Goal: Task Accomplishment & Management: Use online tool/utility

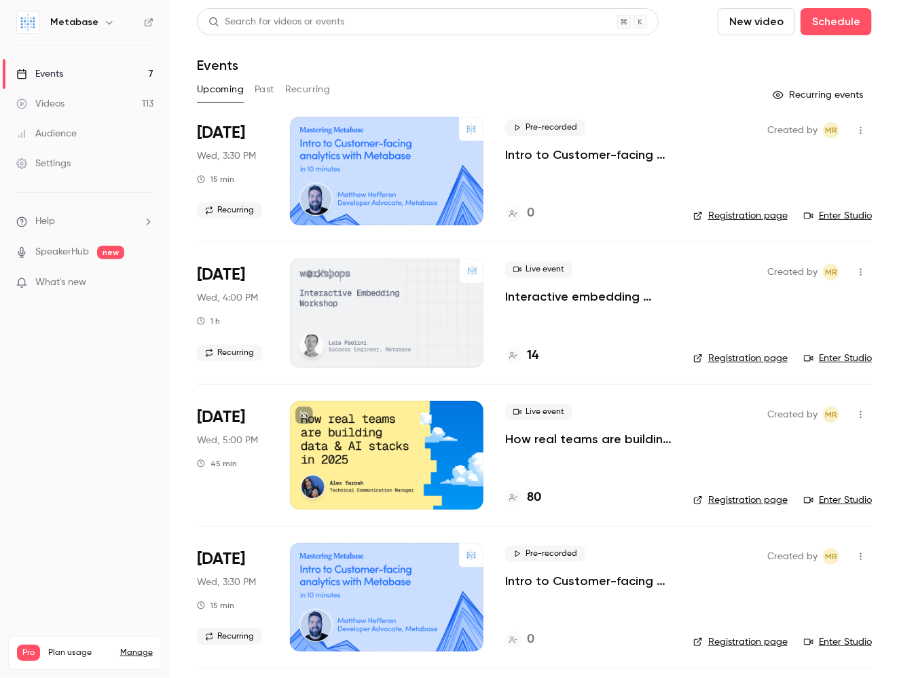
click at [71, 100] on link "Videos 113" at bounding box center [85, 104] width 170 height 30
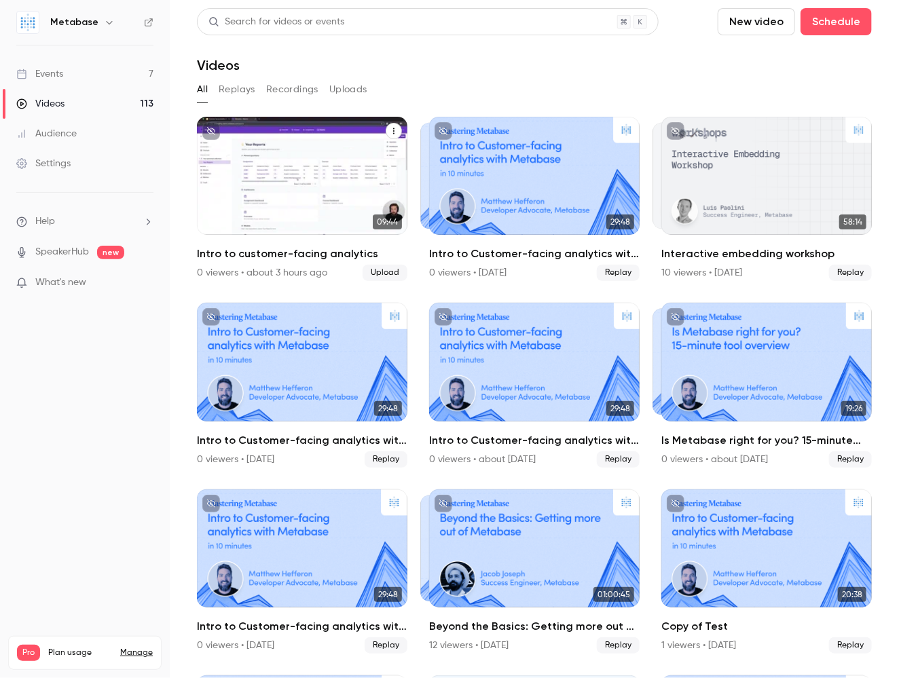
click at [394, 134] on icon "Intro to customer-facing analytics" at bounding box center [393, 131] width 1 height 6
click at [329, 199] on div "Duplicate as new event" at bounding box center [339, 198] width 106 height 14
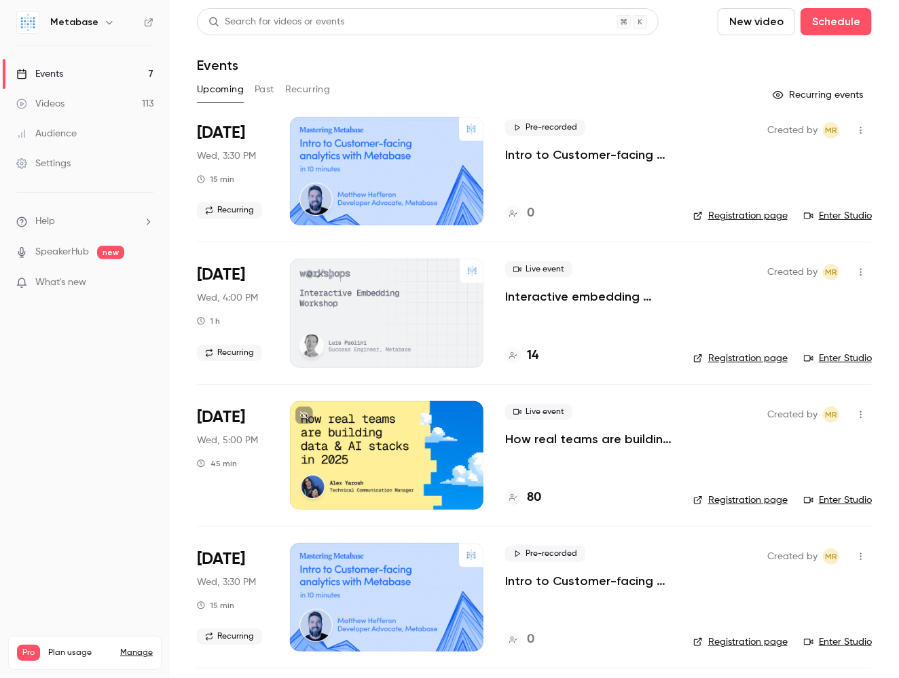
click at [82, 102] on link "Videos 113" at bounding box center [85, 104] width 170 height 30
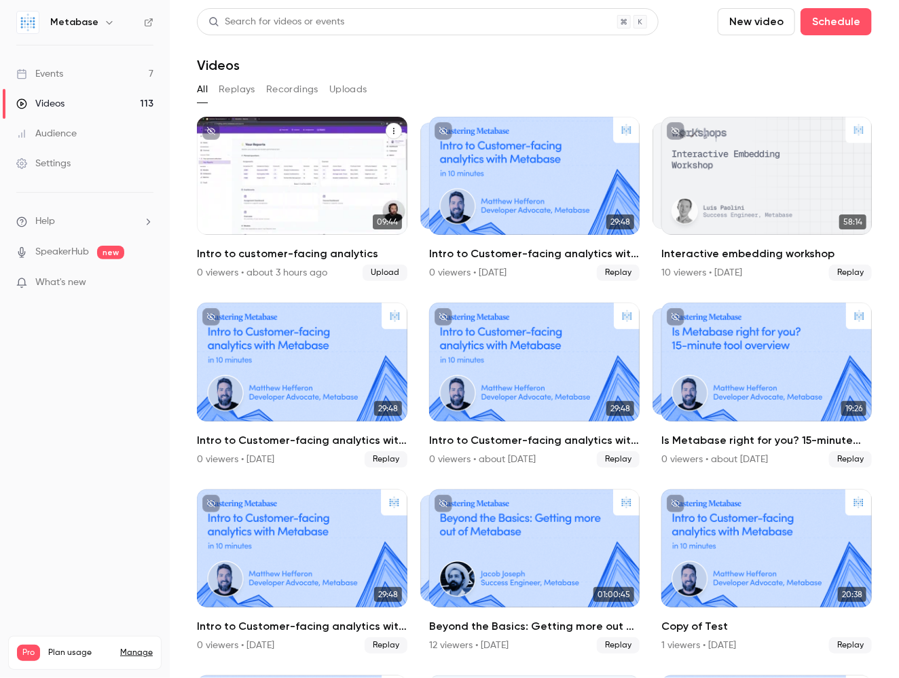
click at [394, 127] on icon "Intro to customer-facing analytics" at bounding box center [394, 131] width 8 height 8
click at [454, 119] on div at bounding box center [449, 339] width 899 height 678
click at [454, 69] on div "Videos" at bounding box center [534, 65] width 675 height 16
click at [390, 133] on icon "Intro to customer-facing analytics" at bounding box center [394, 131] width 8 height 8
click at [345, 198] on div "Duplicate as new event" at bounding box center [339, 198] width 106 height 14
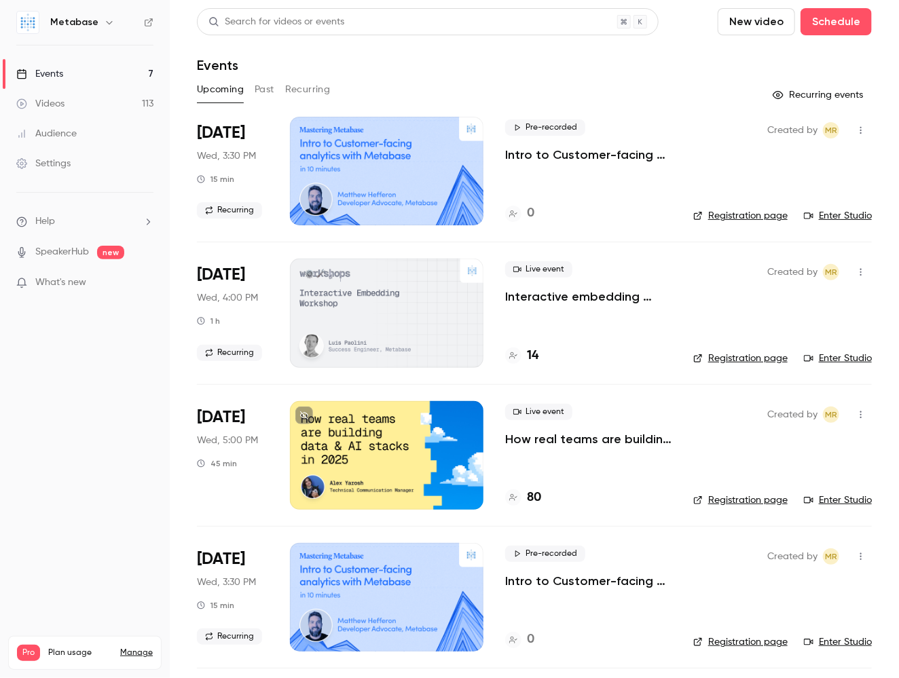
click at [90, 98] on link "Videos 113" at bounding box center [85, 104] width 170 height 30
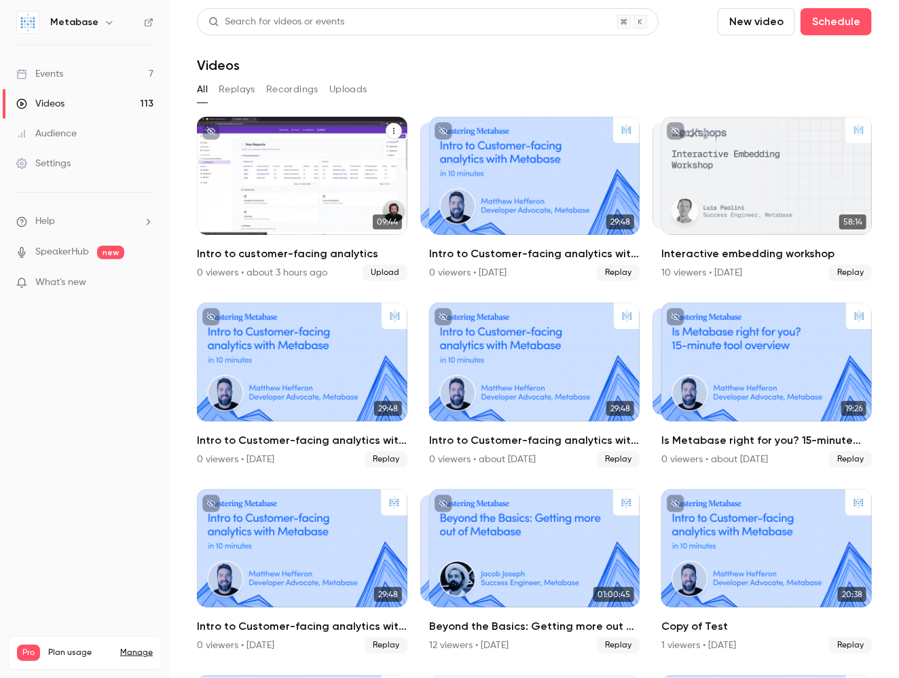
click at [394, 125] on button "Intro to customer-facing analytics" at bounding box center [393, 131] width 16 height 16
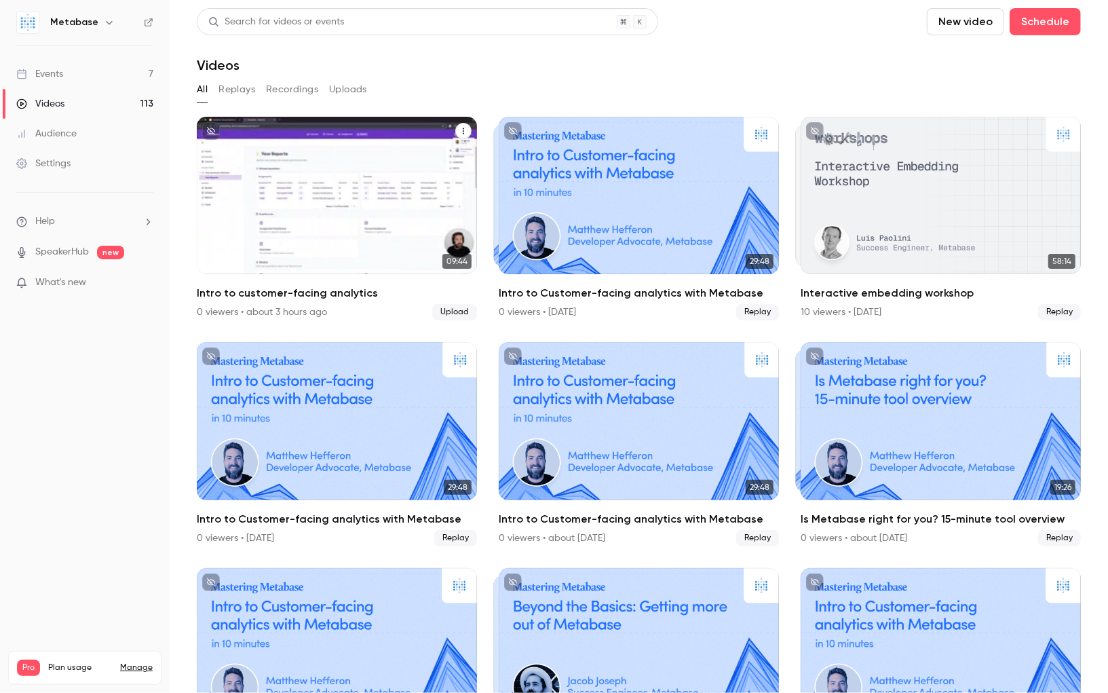
click at [462, 129] on icon "Intro to customer-facing analytics" at bounding box center [463, 131] width 8 height 8
click at [400, 193] on div "Duplicate as new event" at bounding box center [409, 198] width 106 height 14
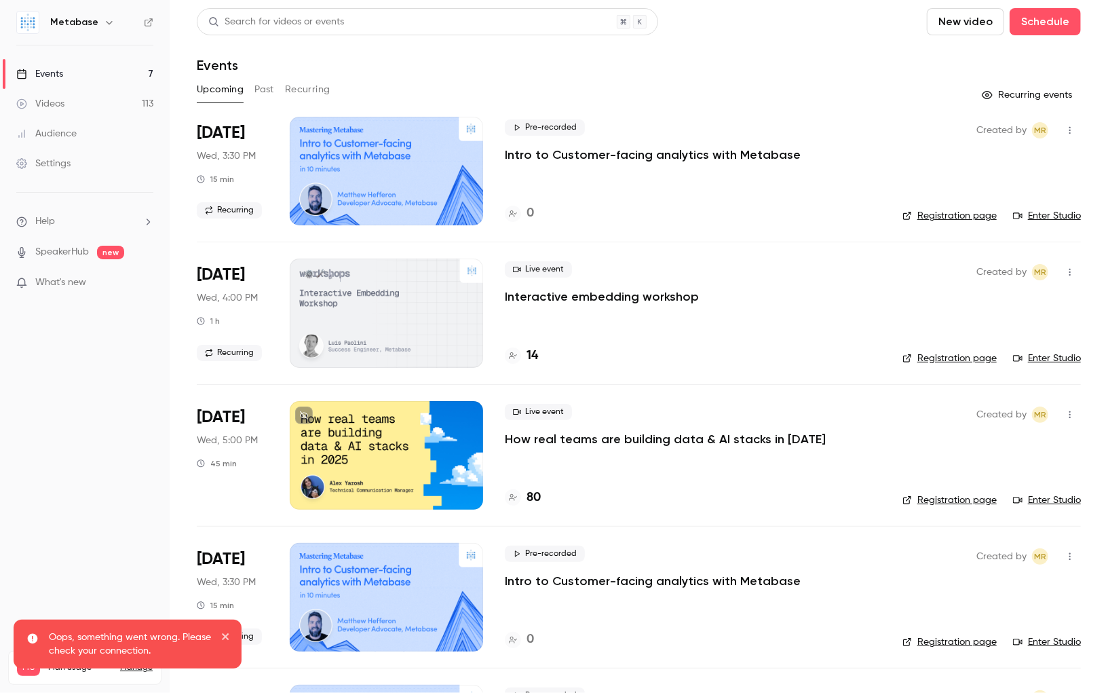
click at [72, 105] on link "Videos 113" at bounding box center [85, 104] width 170 height 30
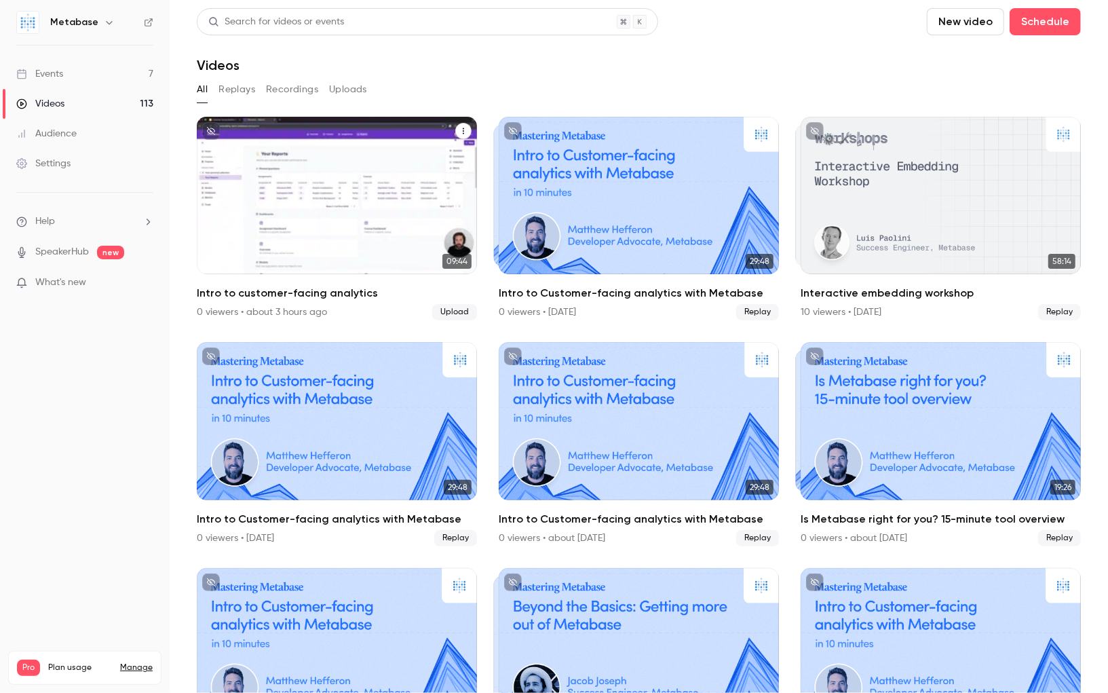
click at [375, 211] on p "Intro to customer-facing analytics" at bounding box center [337, 230] width 242 height 51
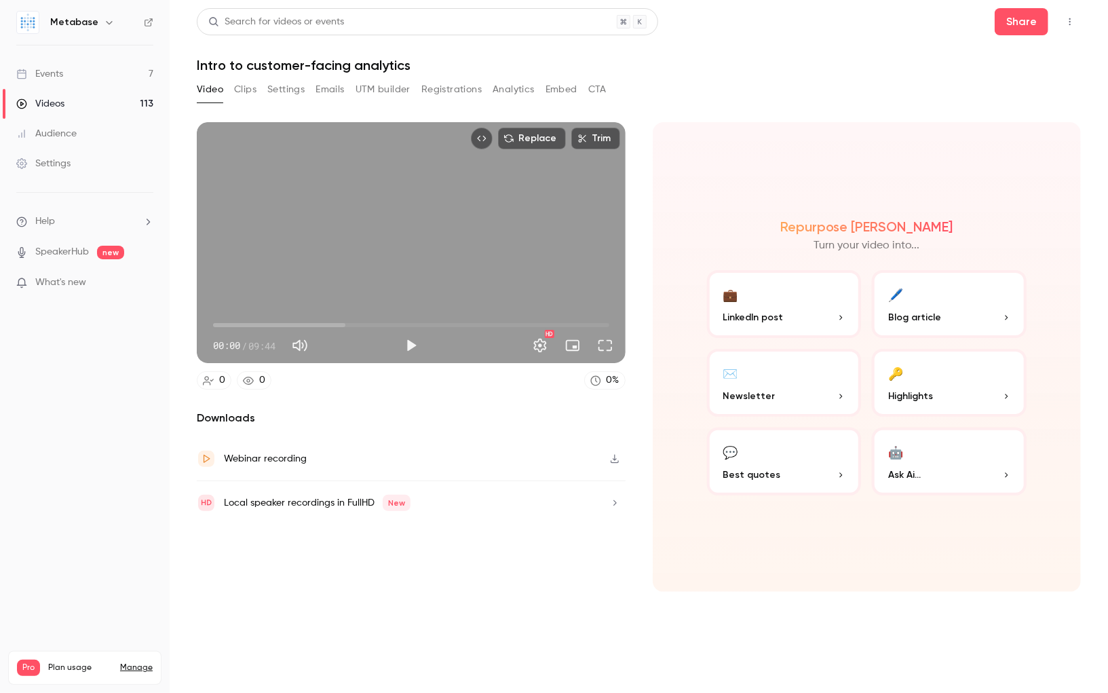
click at [90, 103] on link "Videos 113" at bounding box center [85, 104] width 170 height 30
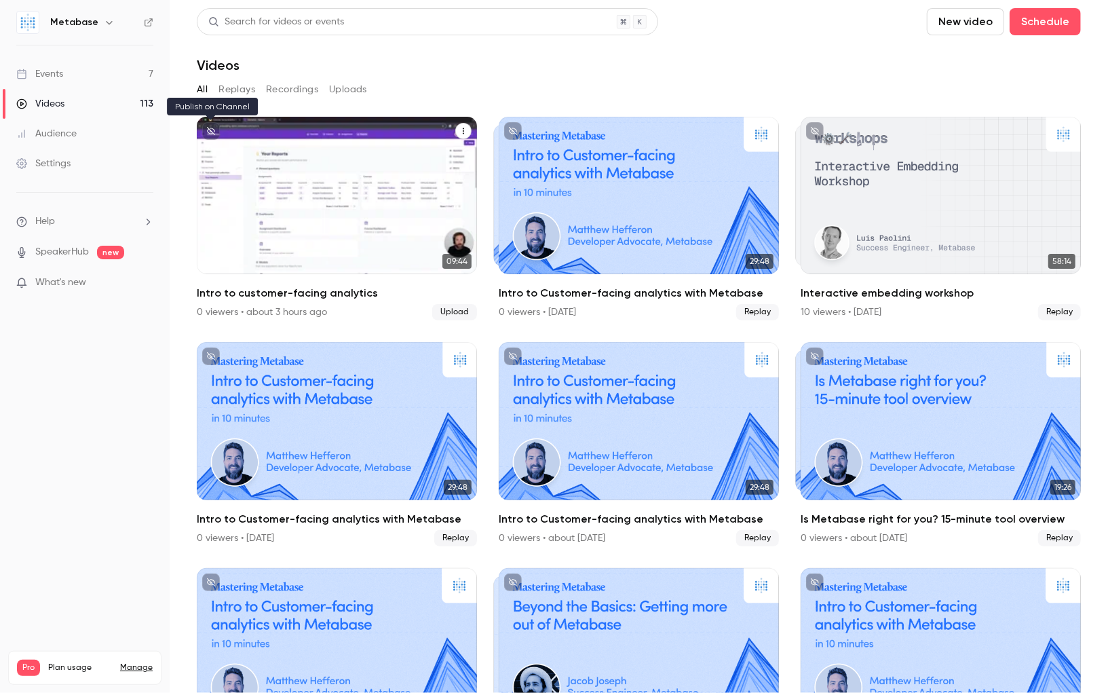
click at [214, 130] on icon "unpublished" at bounding box center [211, 131] width 8 height 8
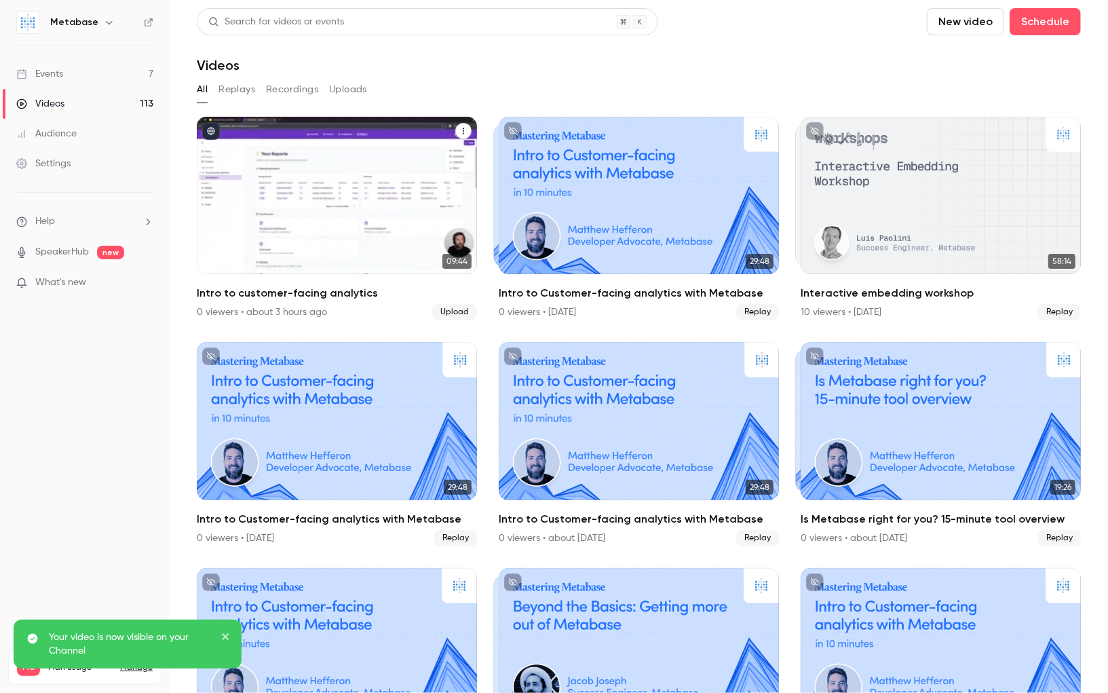
click at [369, 264] on div "Metabase Sep 25 Intro to customer-facing analytics" at bounding box center [337, 195] width 280 height 157
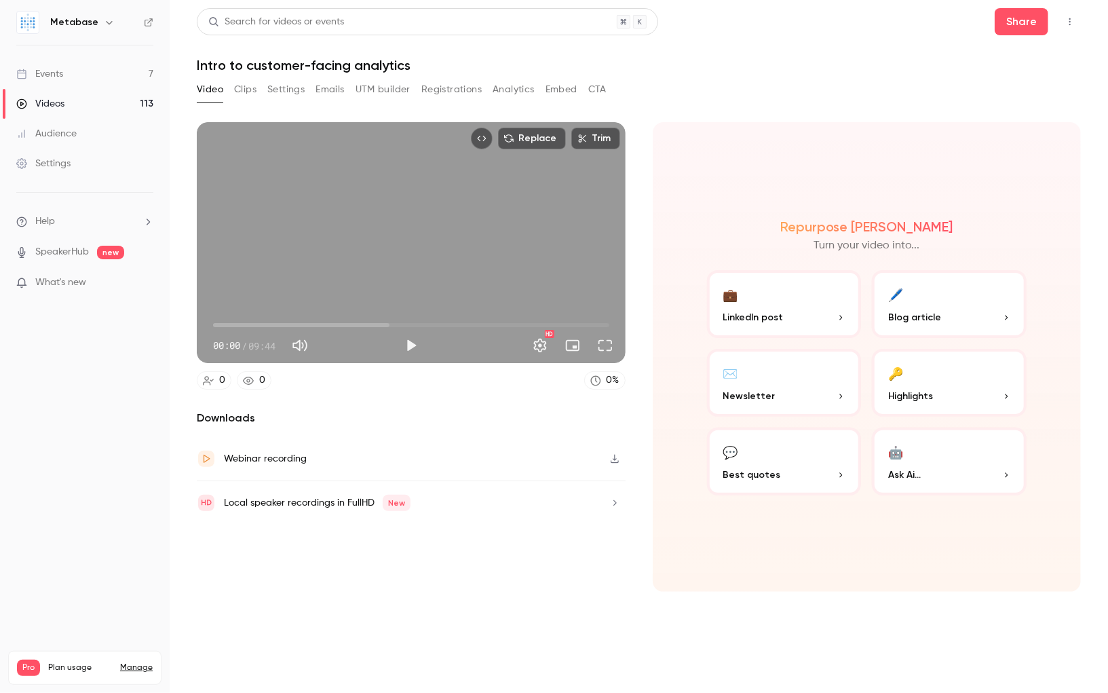
click at [459, 92] on button "Registrations" at bounding box center [451, 90] width 60 height 22
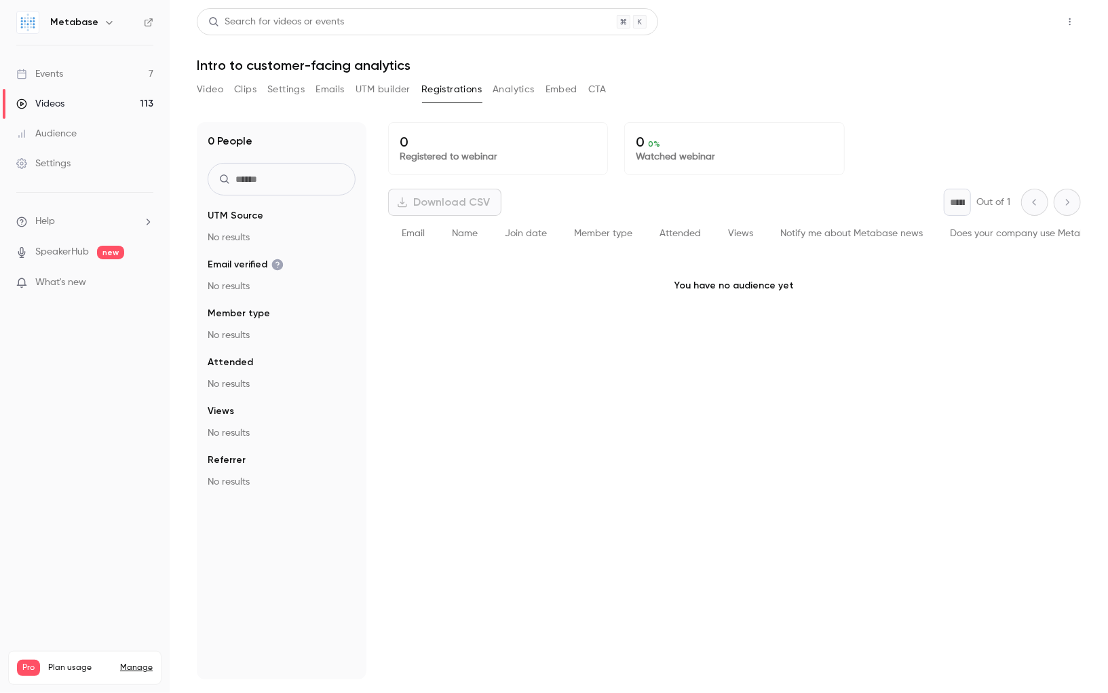
click at [898, 32] on button "Share" at bounding box center [1022, 21] width 54 height 27
